Goal: Complete application form

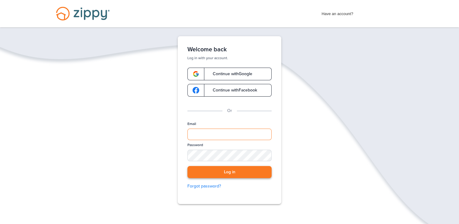
type input "**********"
click at [219, 171] on button "Log in" at bounding box center [230, 172] width 84 height 12
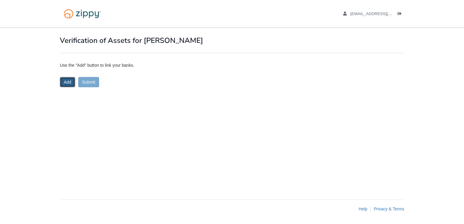
click at [68, 83] on button "Add" at bounding box center [67, 82] width 15 height 10
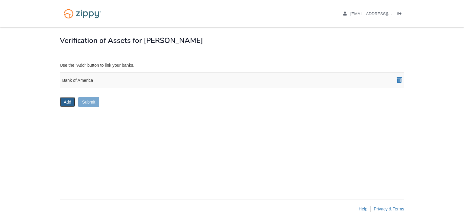
click at [72, 104] on button "Add" at bounding box center [67, 102] width 15 height 10
click at [399, 79] on icon at bounding box center [399, 80] width 5 height 6
click at [85, 101] on button "Submit" at bounding box center [88, 102] width 21 height 10
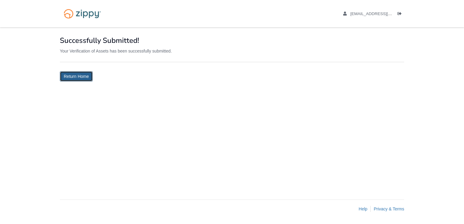
click at [78, 77] on link "Return Home" at bounding box center [76, 76] width 33 height 10
